Goal: Information Seeking & Learning: Learn about a topic

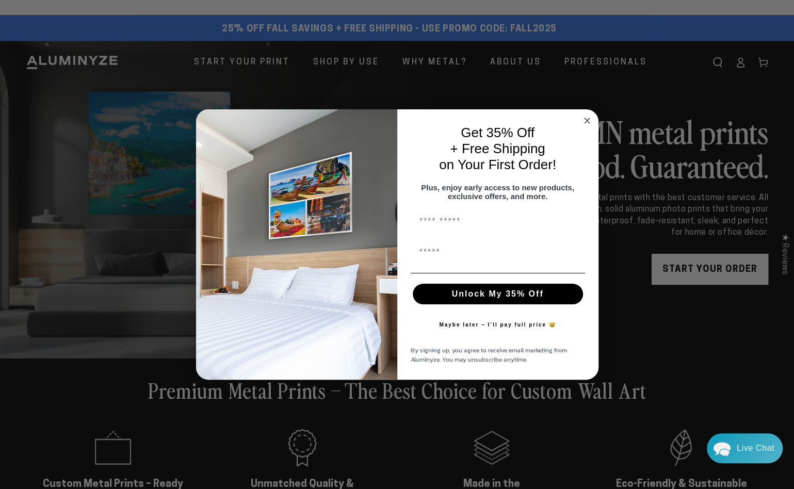
click at [587, 115] on circle "Close dialog" at bounding box center [587, 121] width 12 height 12
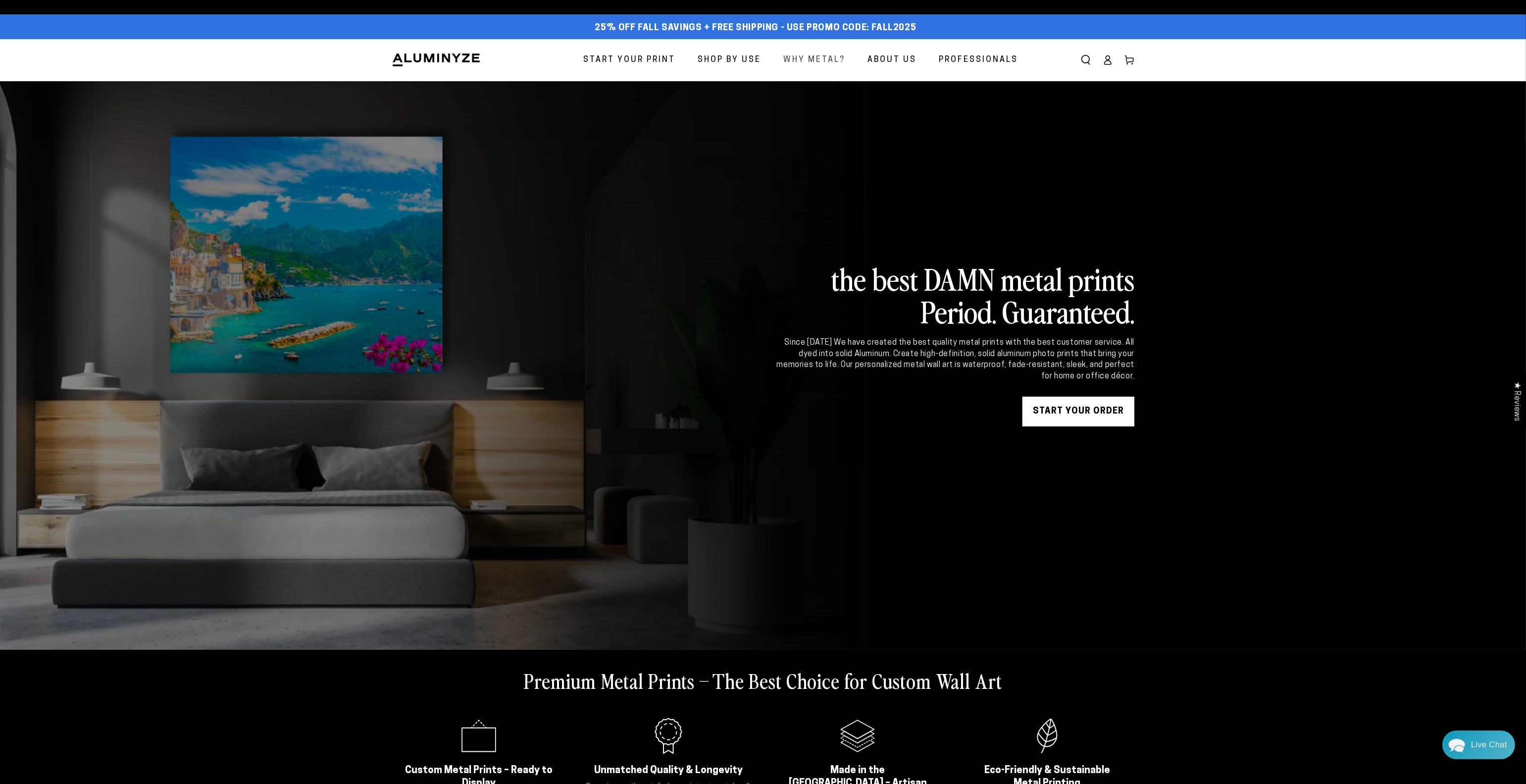
click at [753, 58] on span "Why Metal?" at bounding box center [814, 59] width 61 height 14
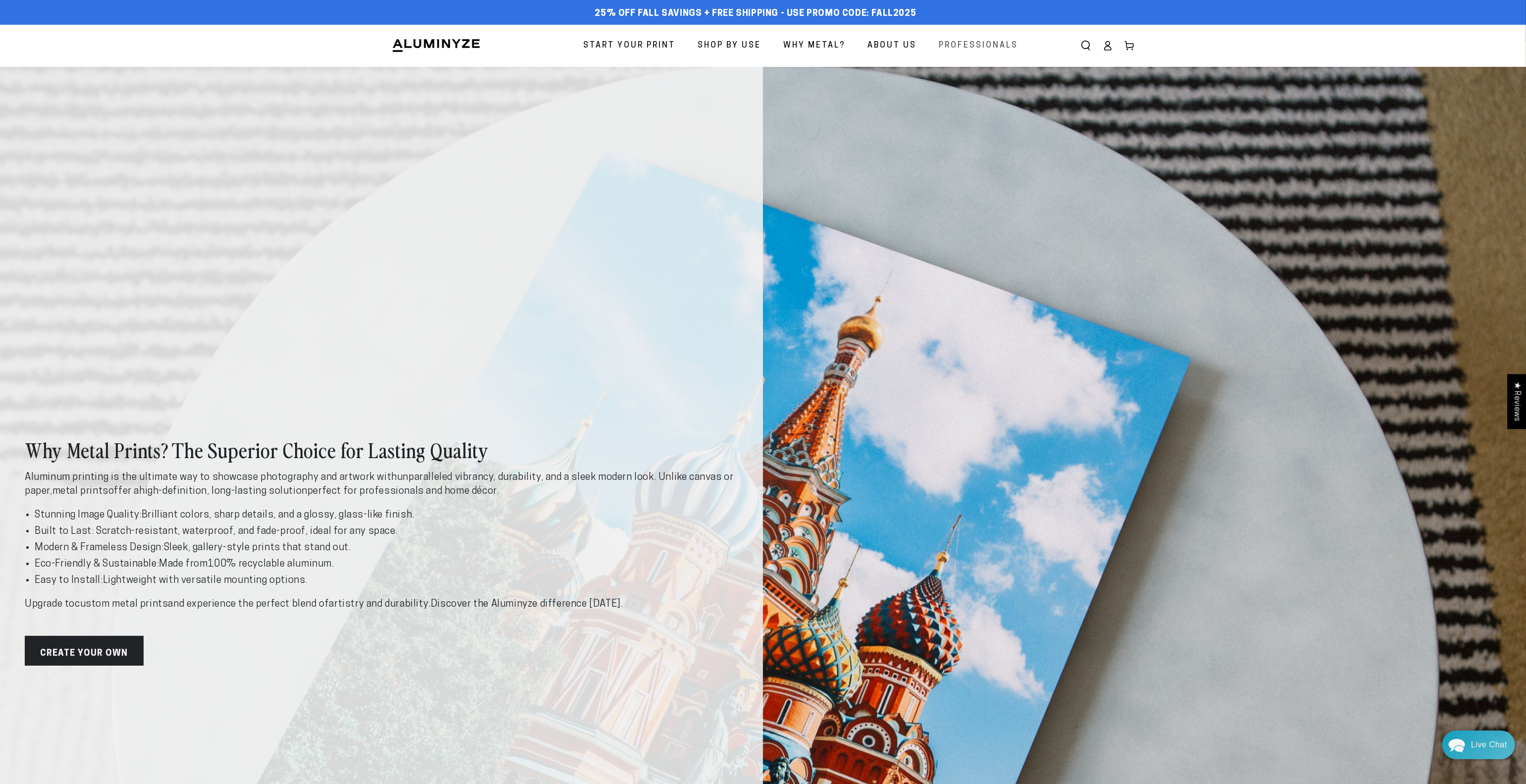
click at [961, 46] on span "Professionals" at bounding box center [978, 45] width 80 height 14
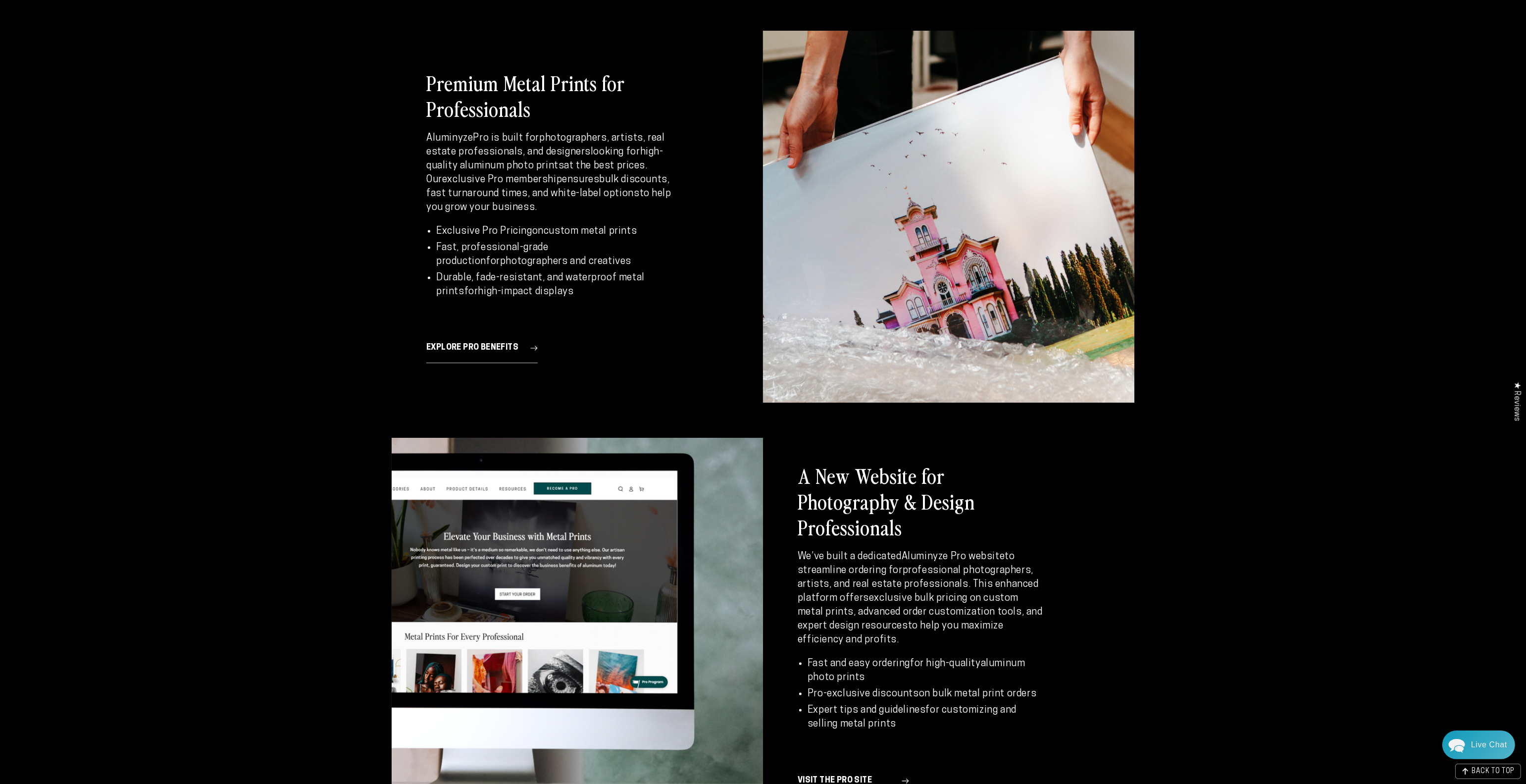
scroll to position [2970, 0]
